Goal: Task Accomplishment & Management: Use online tool/utility

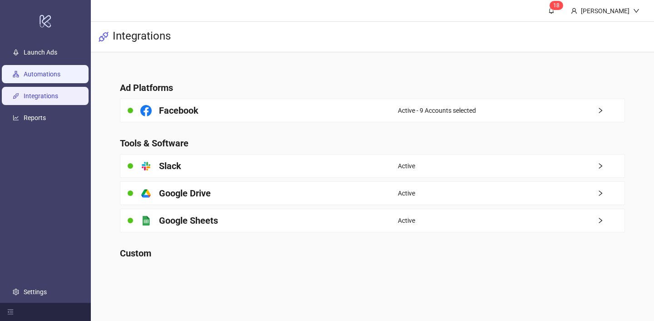
click at [60, 73] on link "Automations" at bounding box center [42, 73] width 37 height 7
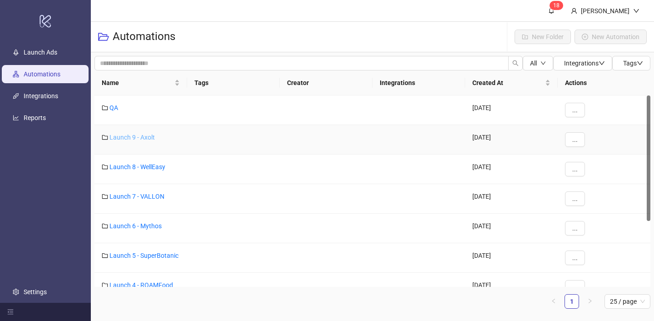
click at [151, 137] on link "Launch 9 - Axolt" at bounding box center [131, 136] width 45 height 7
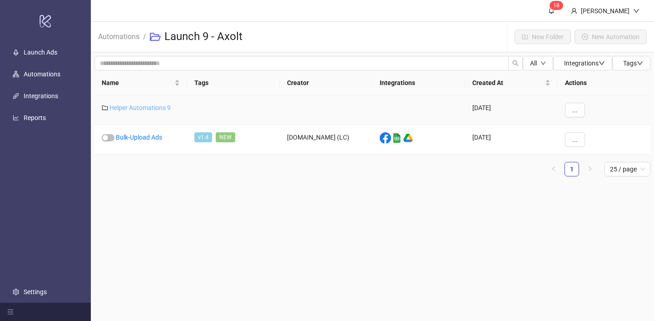
click at [163, 109] on link "Helper Automations 9" at bounding box center [139, 107] width 61 height 7
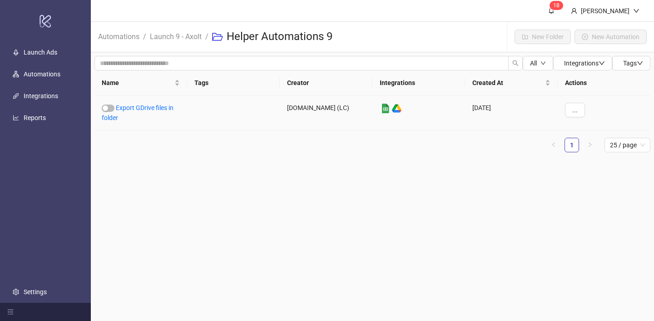
click at [163, 109] on link "Export GDrive files in folder" at bounding box center [138, 112] width 72 height 17
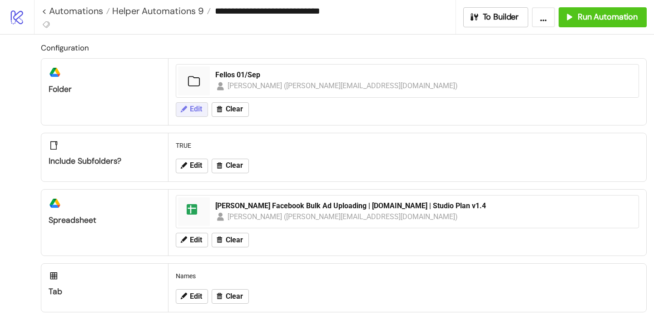
click at [191, 109] on span "Edit" at bounding box center [196, 109] width 12 height 8
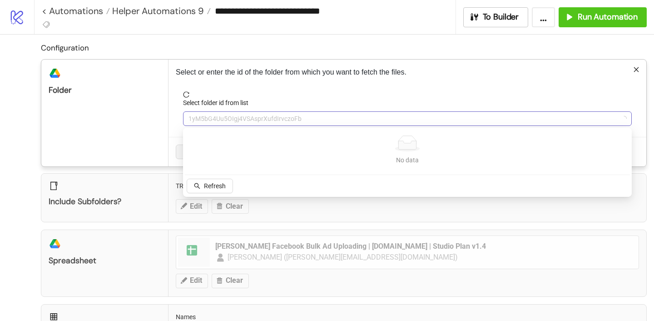
click at [225, 117] on span "1yM5bG4Uu5OIgj4VSAsprXufdIrvczoFb" at bounding box center [407, 119] width 438 height 14
click at [225, 118] on span "1yM5bG4Uu5OIgj4VSAsprXufdIrvczoFb" at bounding box center [407, 119] width 438 height 14
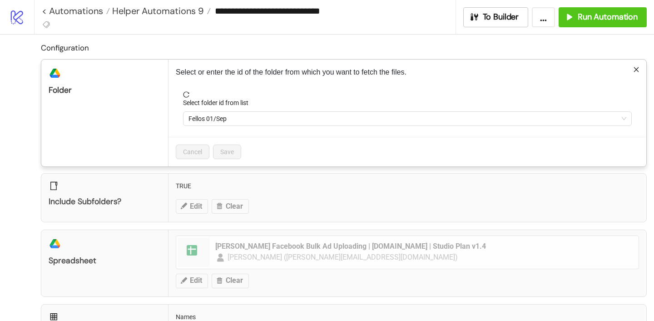
click at [225, 118] on span "Fellos 01/Sep" at bounding box center [407, 119] width 438 height 14
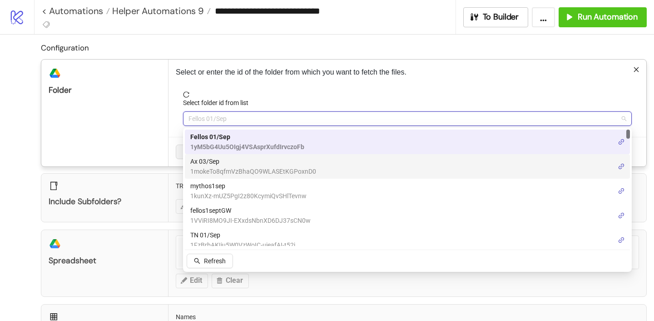
click at [215, 166] on span "1mokeTo8qfmVzBhaQO9WLASEtKGPoxnD0" at bounding box center [253, 171] width 126 height 10
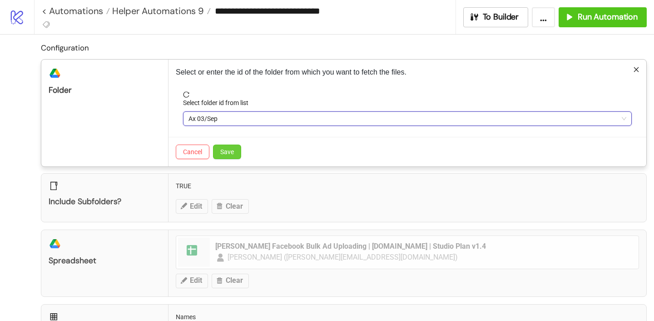
click at [222, 151] on span "Save" at bounding box center [227, 151] width 14 height 7
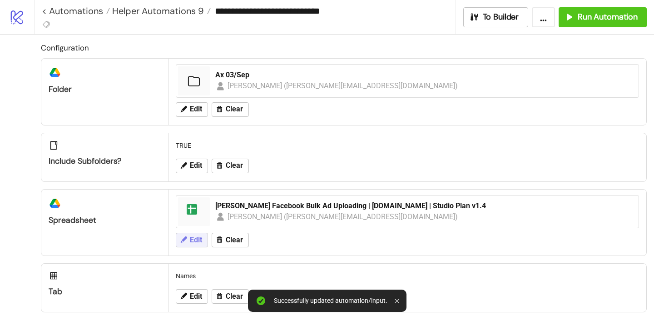
click at [203, 236] on button "Edit" at bounding box center [192, 239] width 32 height 15
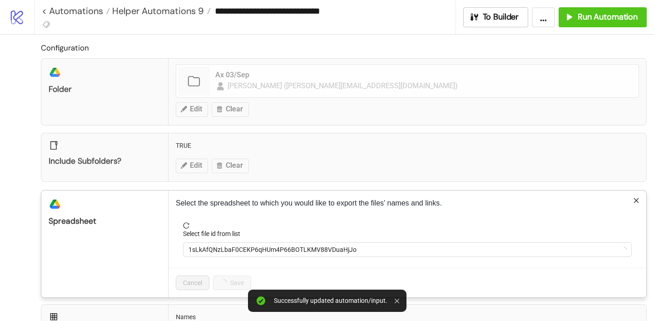
click at [228, 257] on form "Select file id from list 1sLkAfQNzLbaF0CEKP6qHUm4P66BOTLKMV88VDuaHjJo" at bounding box center [407, 244] width 463 height 45
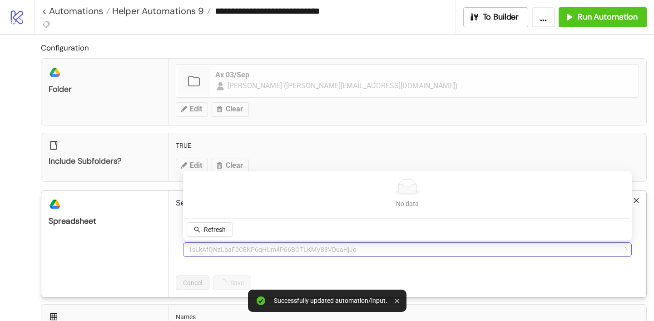
click at [228, 253] on span "1sLkAfQNzLbaF0CEKP6qHUm4P66BOTLKMV88VDuaHjJo" at bounding box center [407, 249] width 438 height 14
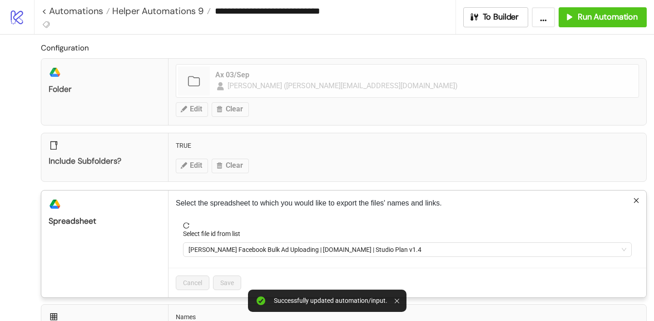
click at [228, 253] on span "[PERSON_NAME] Facebook Bulk Ad Uploading | [DOMAIN_NAME] | Studio Plan v1.4" at bounding box center [407, 249] width 438 height 14
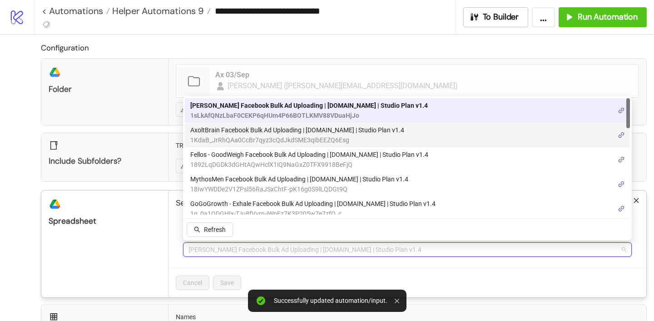
click at [224, 133] on span "AxoltBrain Facebook Bulk Ad Uploading | [DOMAIN_NAME] | Studio Plan v1.4" at bounding box center [297, 130] width 214 height 10
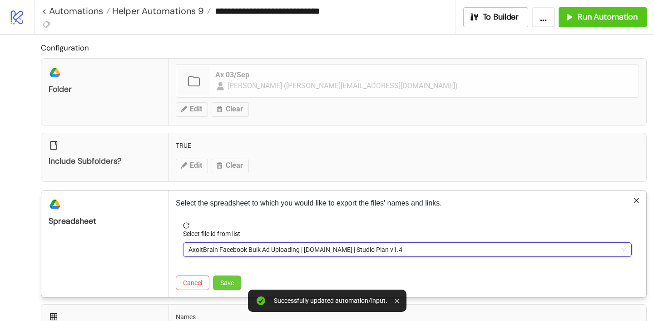
click at [224, 286] on button "Save" at bounding box center [227, 282] width 28 height 15
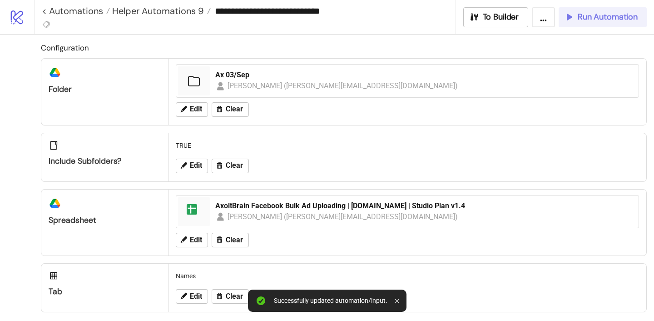
click at [598, 17] on span "Run Automation" at bounding box center [608, 17] width 60 height 10
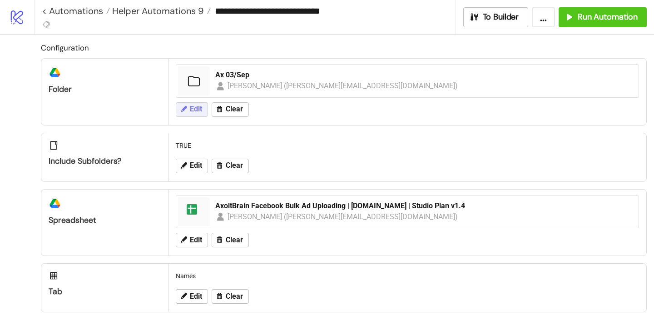
click at [191, 111] on span "Edit" at bounding box center [196, 109] width 12 height 8
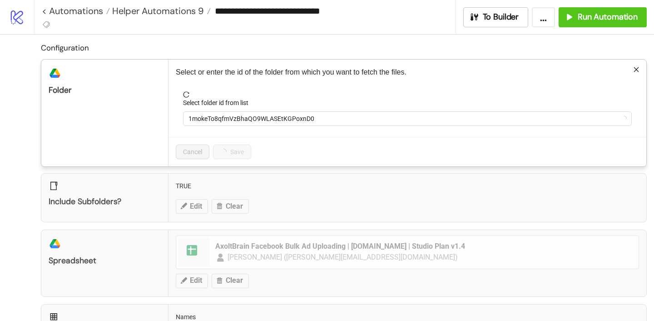
click at [210, 127] on form "Select folder id from list 1mokeTo8qfmVzBhaQO9WLASEtKGPoxnD0" at bounding box center [407, 113] width 463 height 45
click at [208, 122] on span "1mokeTo8qfmVzBhaQO9WLASEtKGPoxnD0" at bounding box center [407, 119] width 438 height 14
click at [214, 121] on span "Ax 03/Sep" at bounding box center [407, 119] width 438 height 14
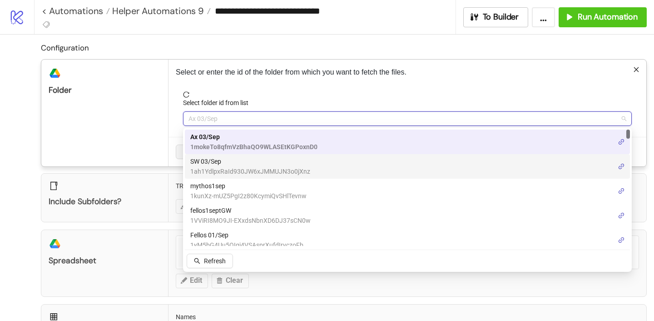
click at [212, 161] on span "SW 03/Sep" at bounding box center [250, 161] width 120 height 10
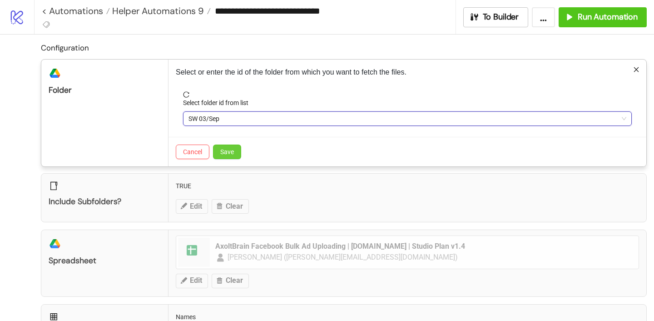
click at [237, 151] on button "Save" at bounding box center [227, 151] width 28 height 15
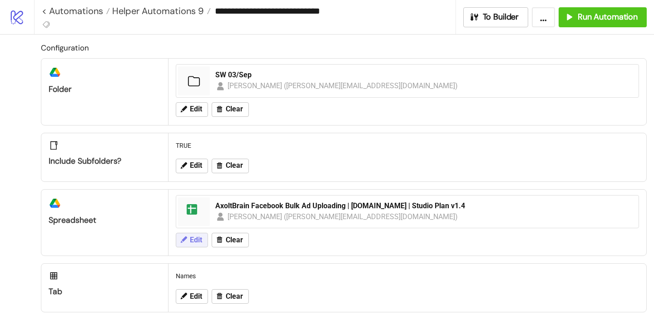
click at [195, 243] on span "Edit" at bounding box center [196, 240] width 12 height 8
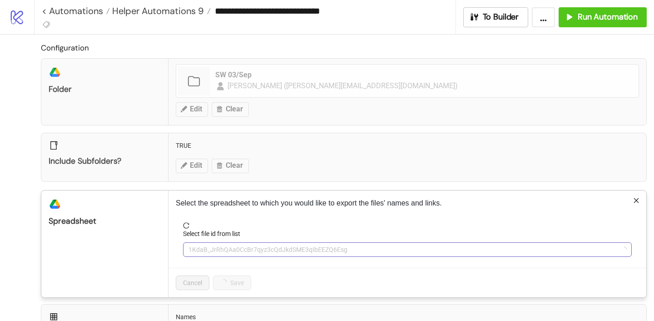
click at [207, 246] on span "1KdaB_JrRhQAa0CcBr7qyz3cQdJkdSME3qIbEEZQ6Esg" at bounding box center [407, 249] width 438 height 14
click at [206, 246] on span "AxoltBrain Facebook Bulk Ad Uploading | [DOMAIN_NAME] | Studio Plan v1.4" at bounding box center [407, 249] width 438 height 14
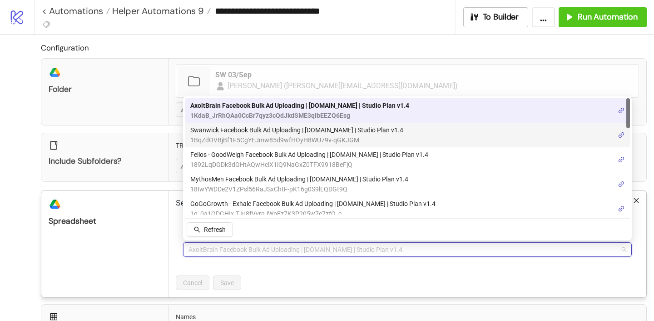
click at [227, 137] on span "1BqZdOVBjBf1F5CgYEJmw85d9wfHOyH8WU79v-qGKJGM" at bounding box center [296, 140] width 213 height 10
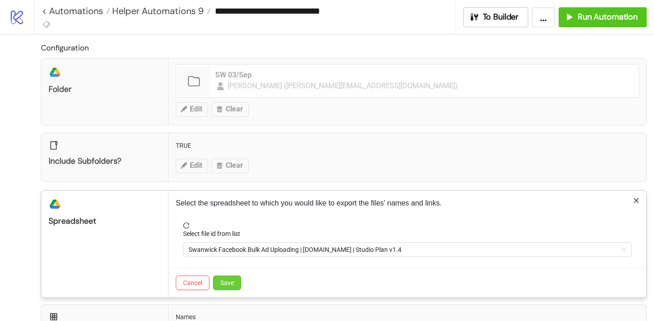
click at [226, 282] on span "Save" at bounding box center [227, 282] width 14 height 7
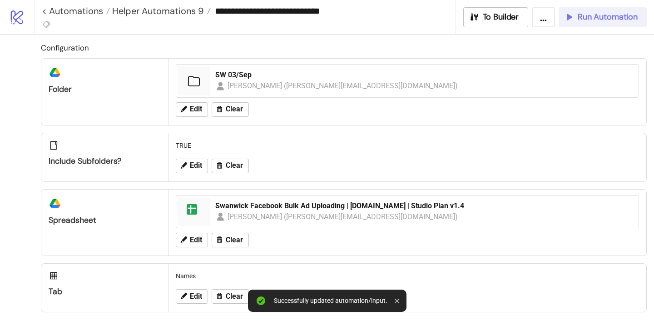
click at [569, 19] on icon "button" at bounding box center [569, 17] width 10 height 10
